Goal: Task Accomplishment & Management: Use online tool/utility

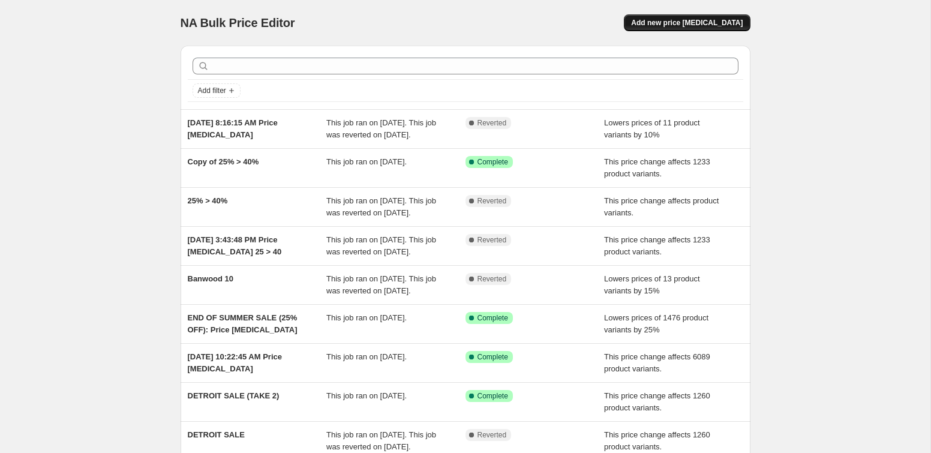
click at [678, 20] on span "Add new price [MEDICAL_DATA]" at bounding box center [687, 23] width 112 height 10
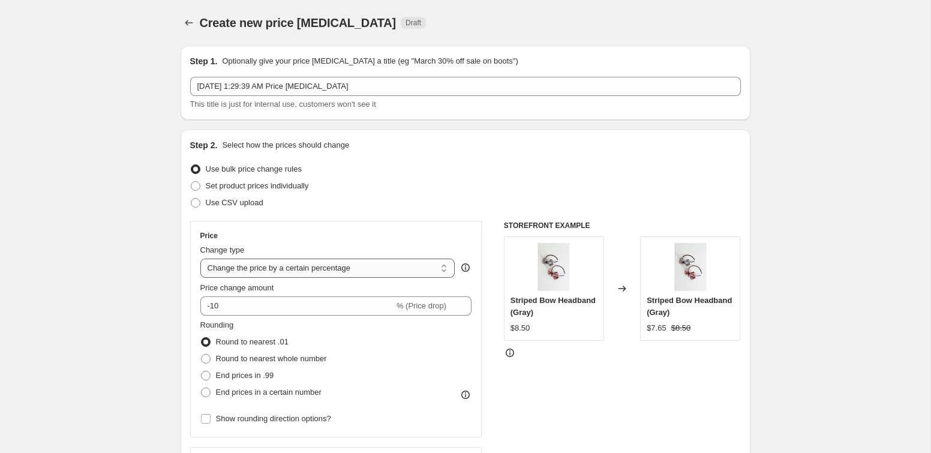
click at [237, 271] on select "Change the price to a certain amount Change the price by a certain amount Chang…" at bounding box center [327, 267] width 255 height 19
select select "pcap"
click at [200, 258] on select "Change the price to a certain amount Change the price by a certain amount Chang…" at bounding box center [327, 267] width 255 height 19
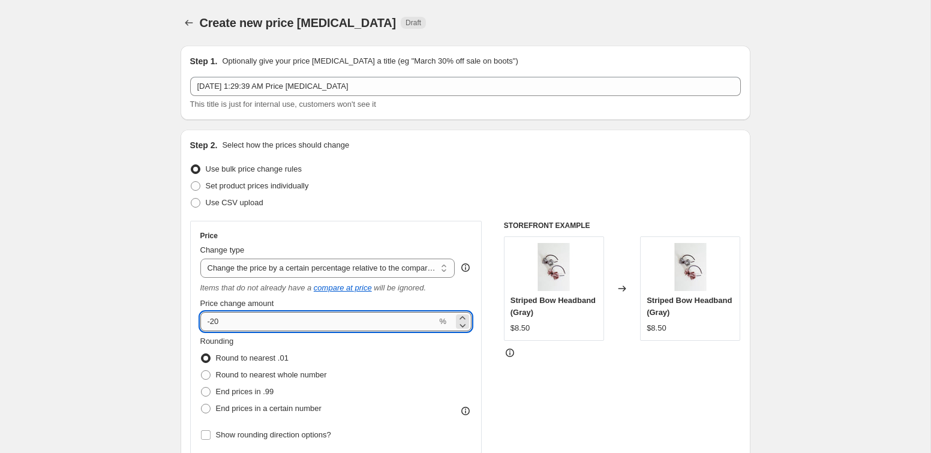
click at [224, 322] on input "-20" at bounding box center [318, 321] width 237 height 19
type input "-2"
type input "-50"
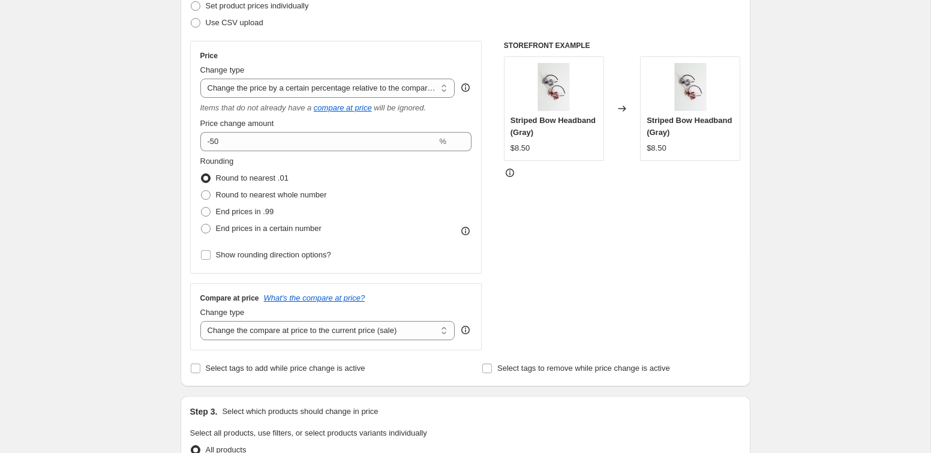
scroll to position [181, 0]
click at [224, 334] on select "Change the compare at price to the current price (sale) Change the compare at p…" at bounding box center [327, 329] width 255 height 19
select select "no_change"
click at [200, 320] on select "Change the compare at price to the current price (sale) Change the compare at p…" at bounding box center [327, 329] width 255 height 19
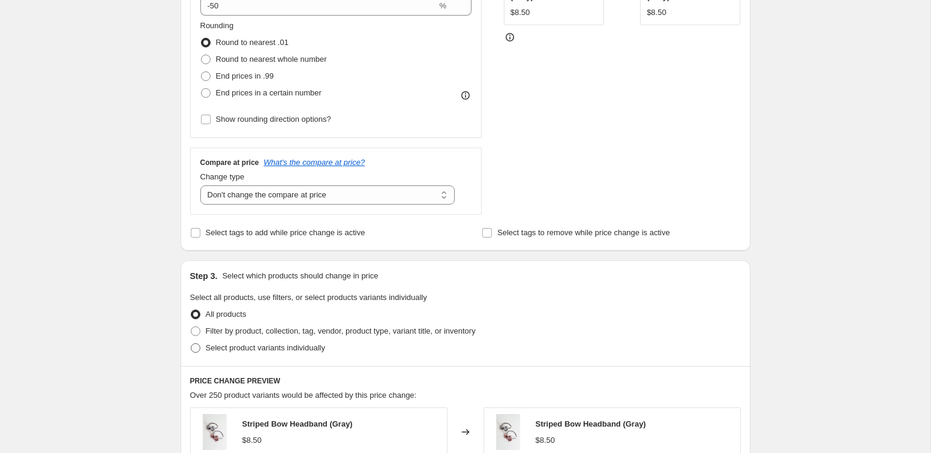
scroll to position [316, 0]
click at [233, 330] on span "Filter by product, collection, tag, vendor, product type, variant title, or inv…" at bounding box center [341, 330] width 270 height 9
click at [191, 326] on input "Filter by product, collection, tag, vendor, product type, variant title, or inv…" at bounding box center [191, 326] width 1 height 1
radio input "true"
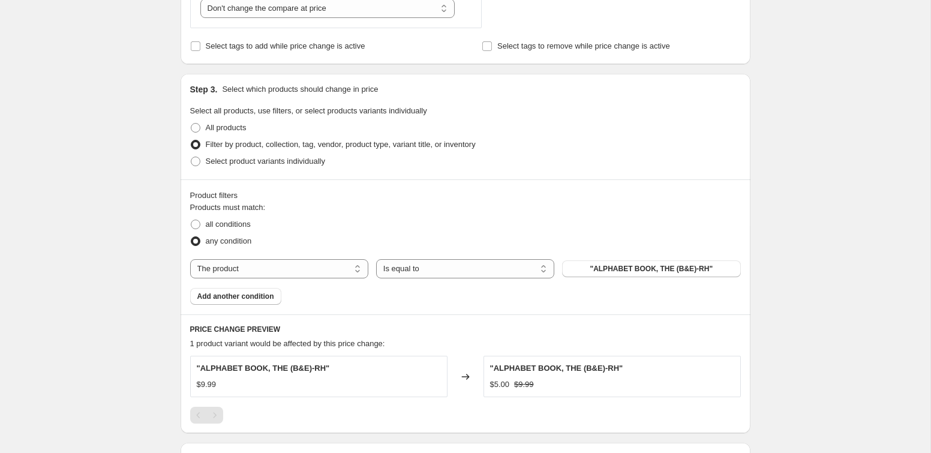
scroll to position [505, 0]
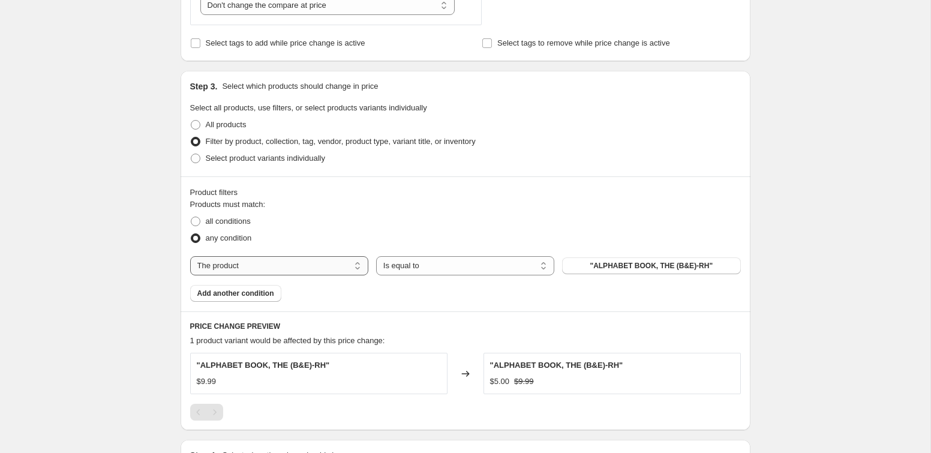
click at [315, 258] on select "The product The product's collection The product's tag The product's vendor The…" at bounding box center [279, 265] width 178 height 19
select select "tag"
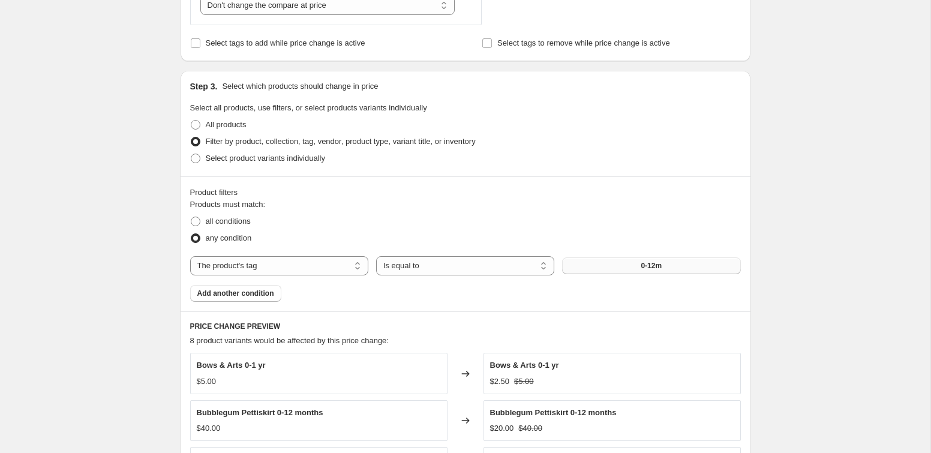
click at [636, 273] on button "0-12m" at bounding box center [651, 265] width 178 height 17
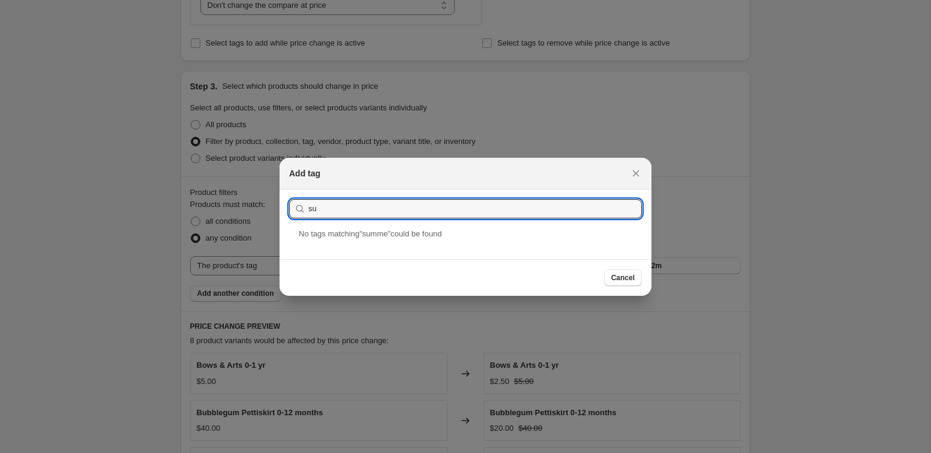
type input "s"
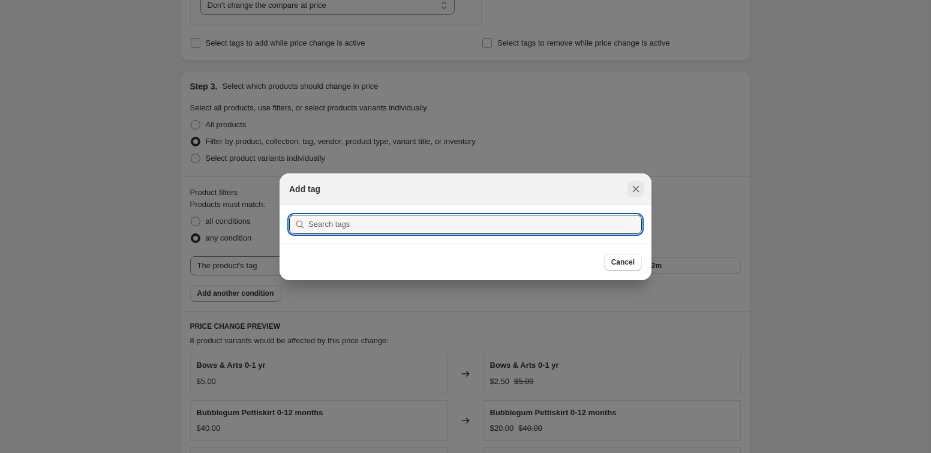
click at [635, 183] on icon "Close" at bounding box center [636, 189] width 12 height 12
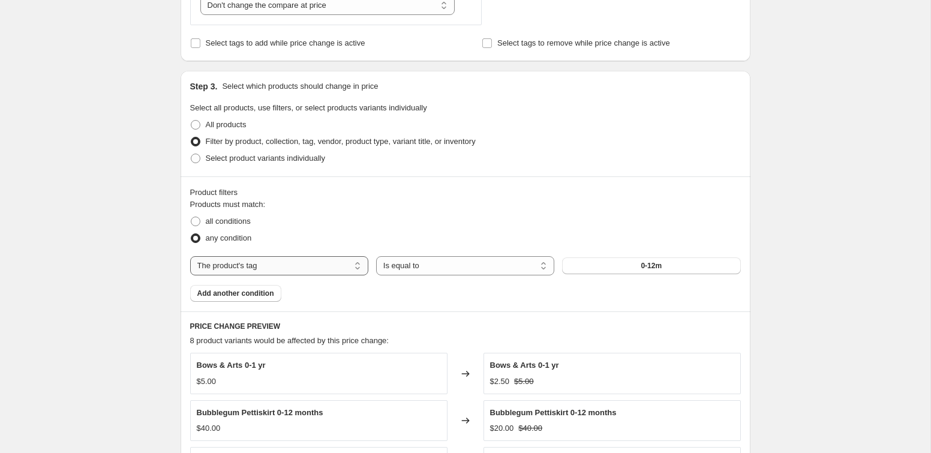
click at [294, 263] on select "The product The product's collection The product's tag The product's vendor The…" at bounding box center [279, 265] width 178 height 19
select select "collection"
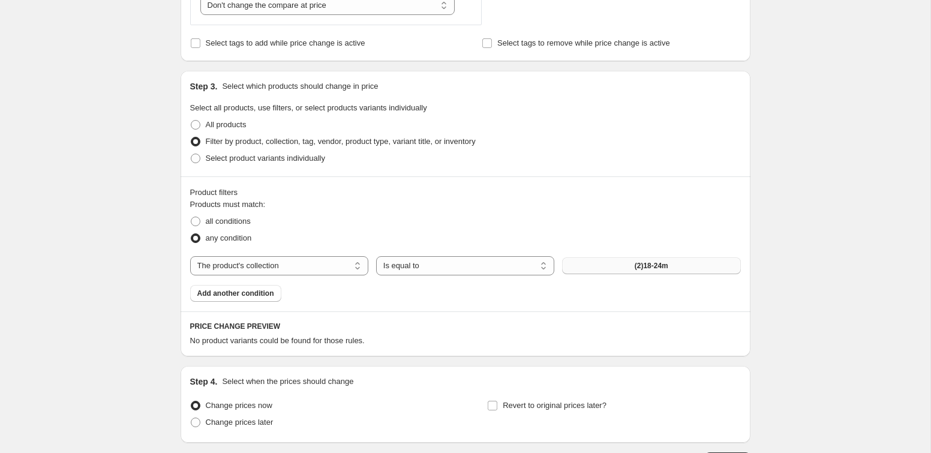
click at [635, 270] on span "(2)18-24m" at bounding box center [652, 266] width 34 height 10
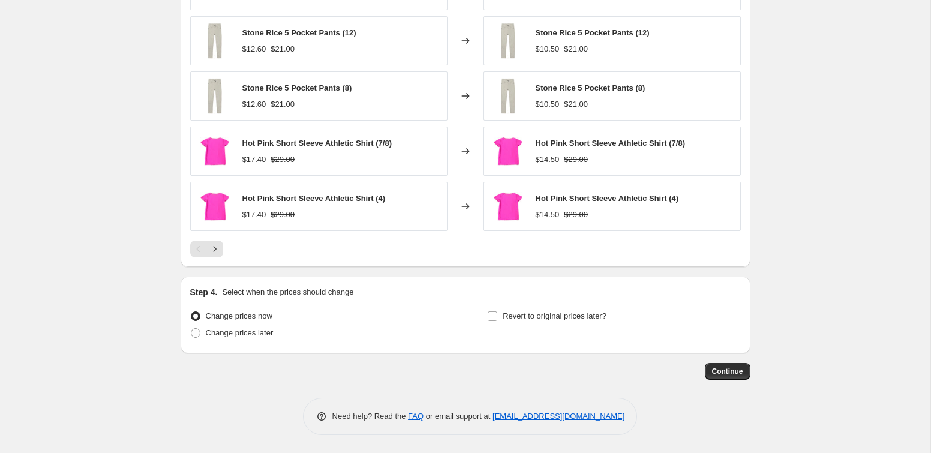
scroll to position [895, 0]
click at [739, 371] on span "Continue" at bounding box center [727, 373] width 31 height 10
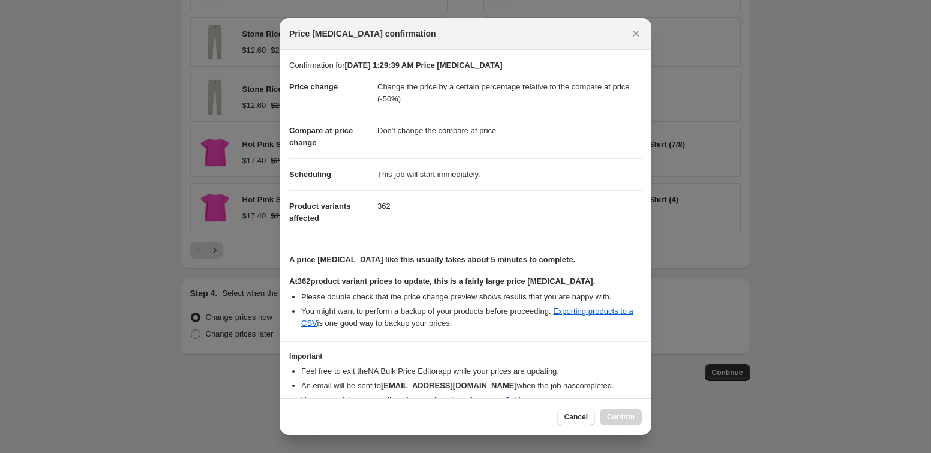
scroll to position [56, 0]
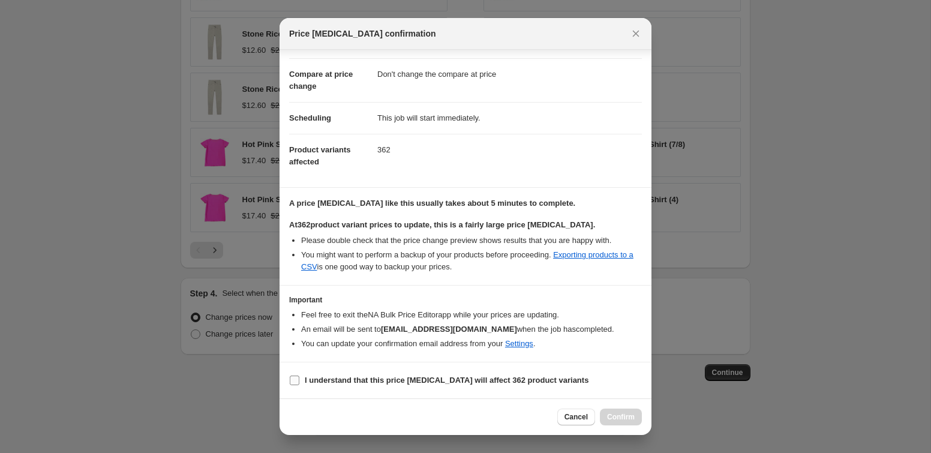
click at [306, 374] on span "I understand that this price [MEDICAL_DATA] will affect 362 product variants" at bounding box center [447, 380] width 284 height 12
click at [299, 375] on input "I understand that this price [MEDICAL_DATA] will affect 362 product variants" at bounding box center [295, 380] width 10 height 10
checkbox input "true"
click at [608, 415] on span "Confirm" at bounding box center [621, 417] width 28 height 10
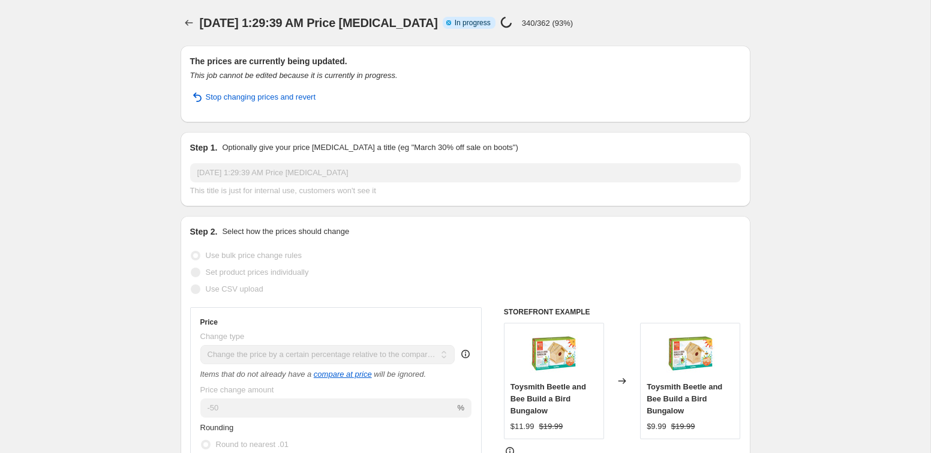
select select "pcap"
select select "no_change"
select select "collection"
